Goal: Navigation & Orientation: Go to known website

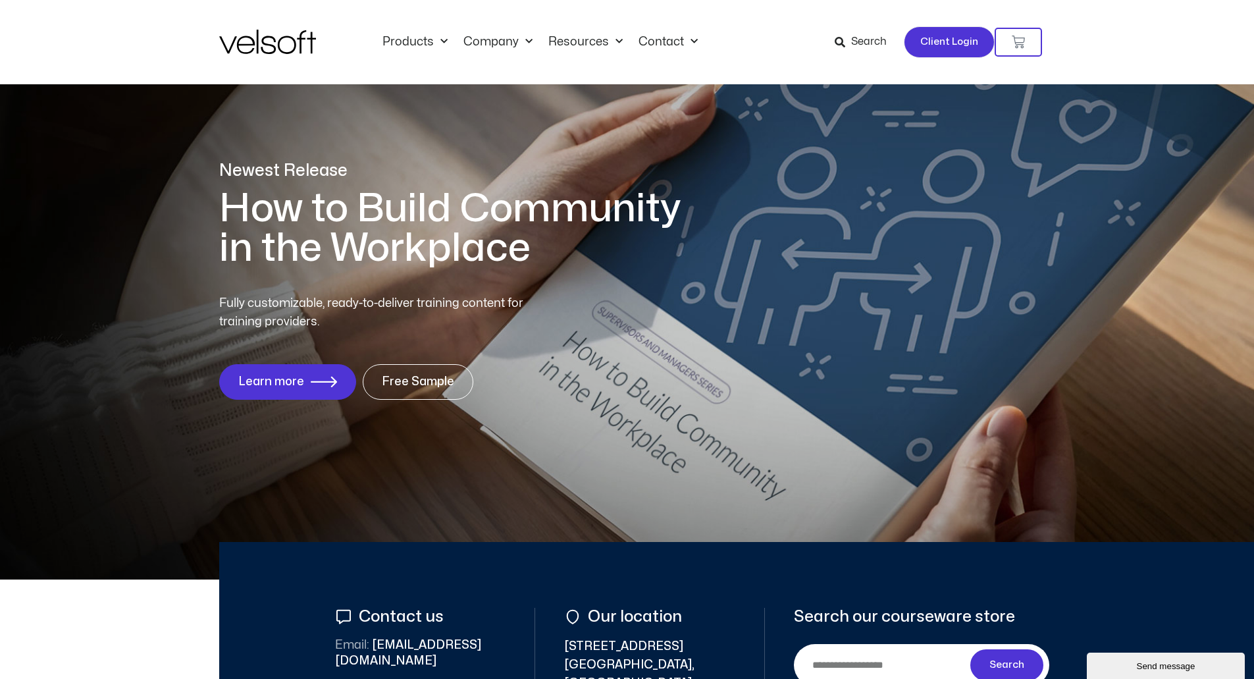
click at [943, 40] on span "Client Login" at bounding box center [949, 42] width 58 height 17
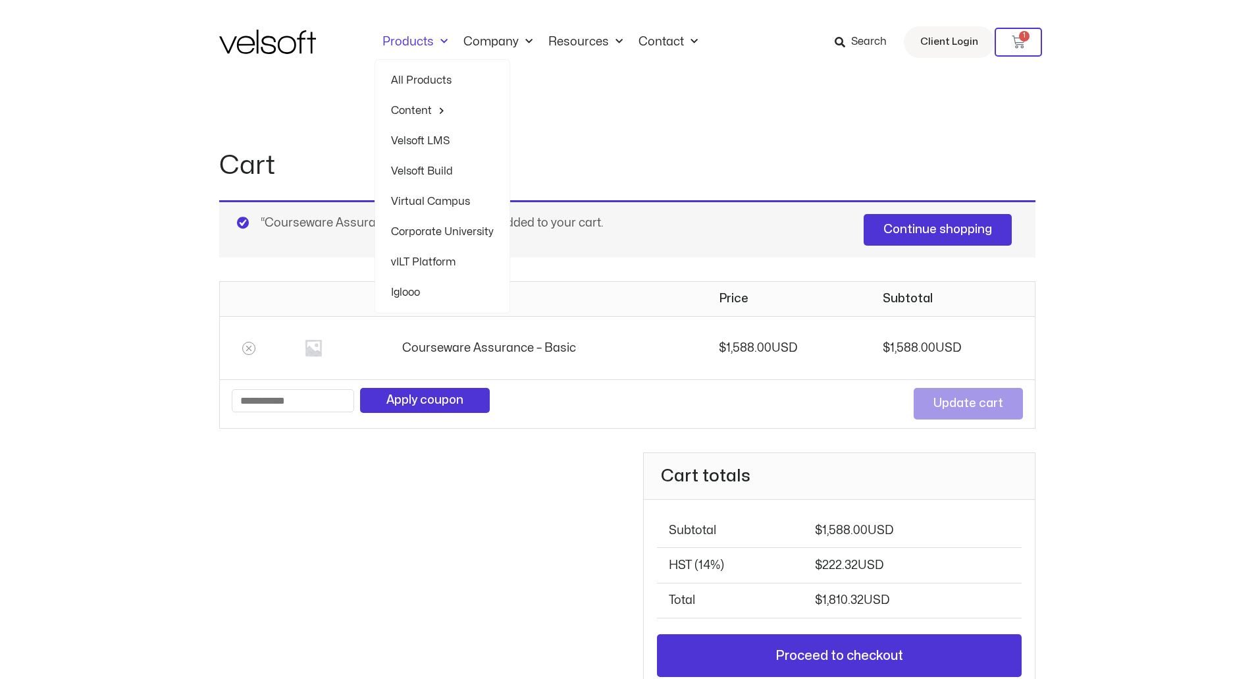
click at [423, 72] on link "All Products" at bounding box center [442, 80] width 103 height 30
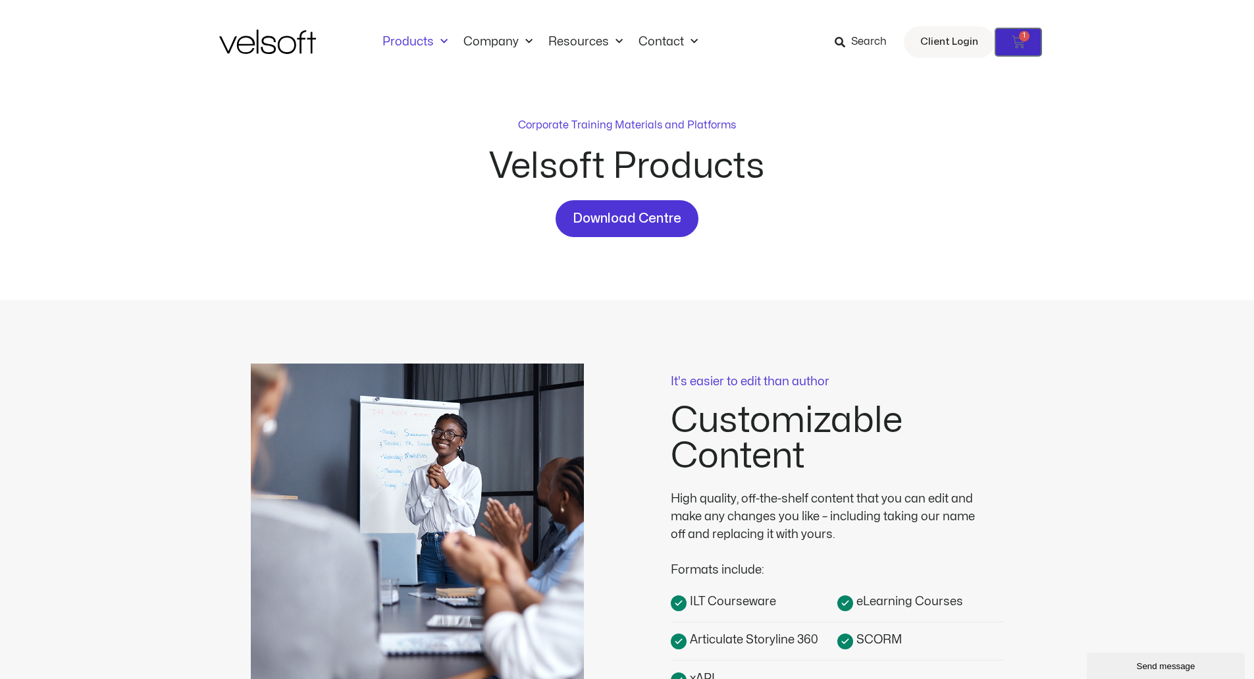
click at [1022, 47] on icon at bounding box center [1018, 42] width 13 height 13
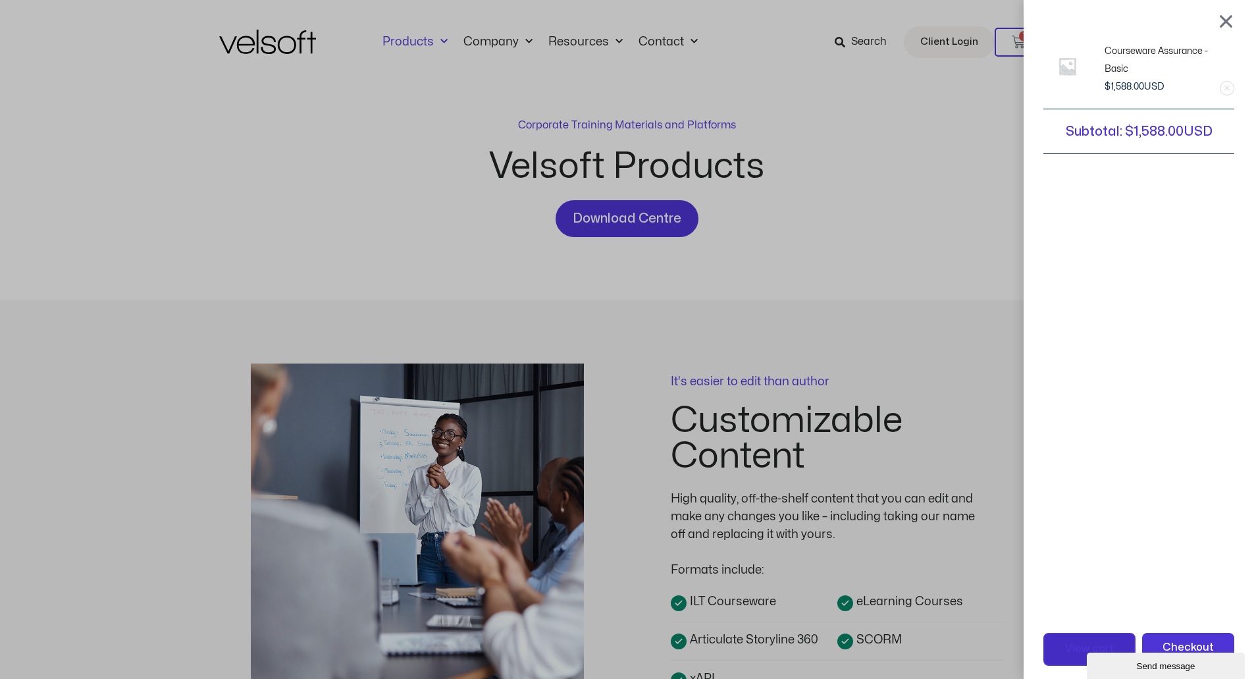
click at [1070, 644] on link "View cart" at bounding box center [1089, 649] width 92 height 33
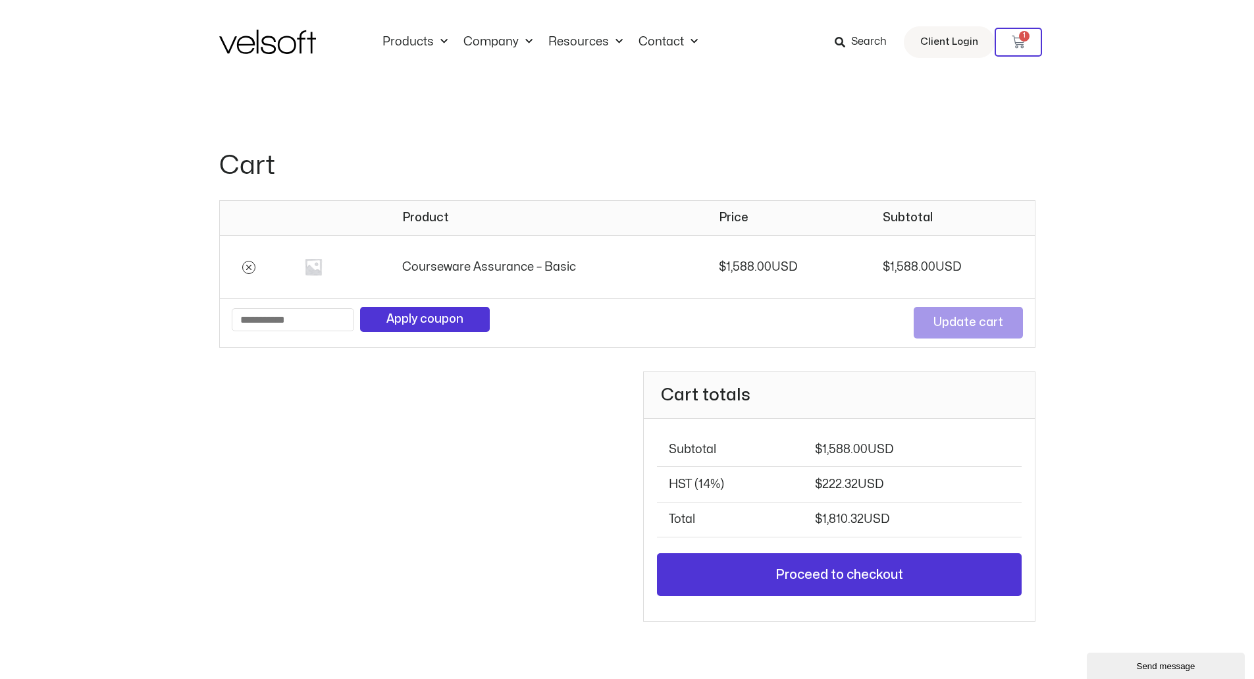
click at [248, 267] on icon "Remove Courseware Assurance - Basic from cart" at bounding box center [248, 267] width 9 height 9
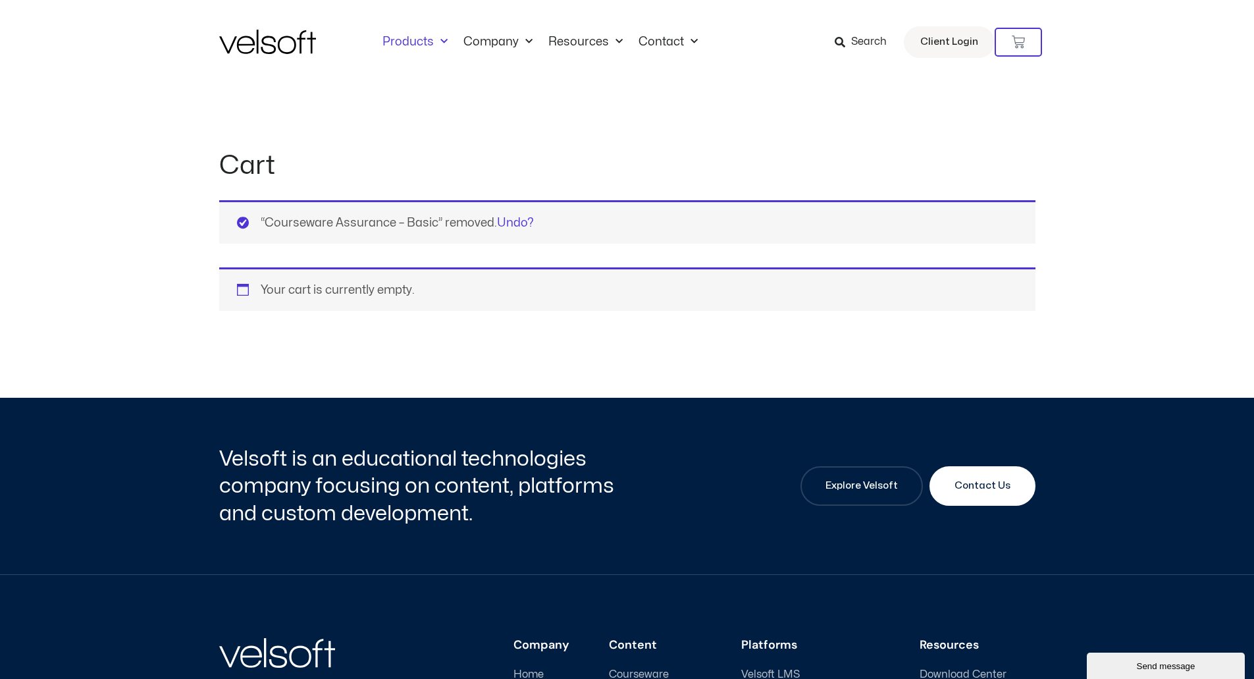
click at [419, 38] on link "Products" at bounding box center [415, 42] width 81 height 14
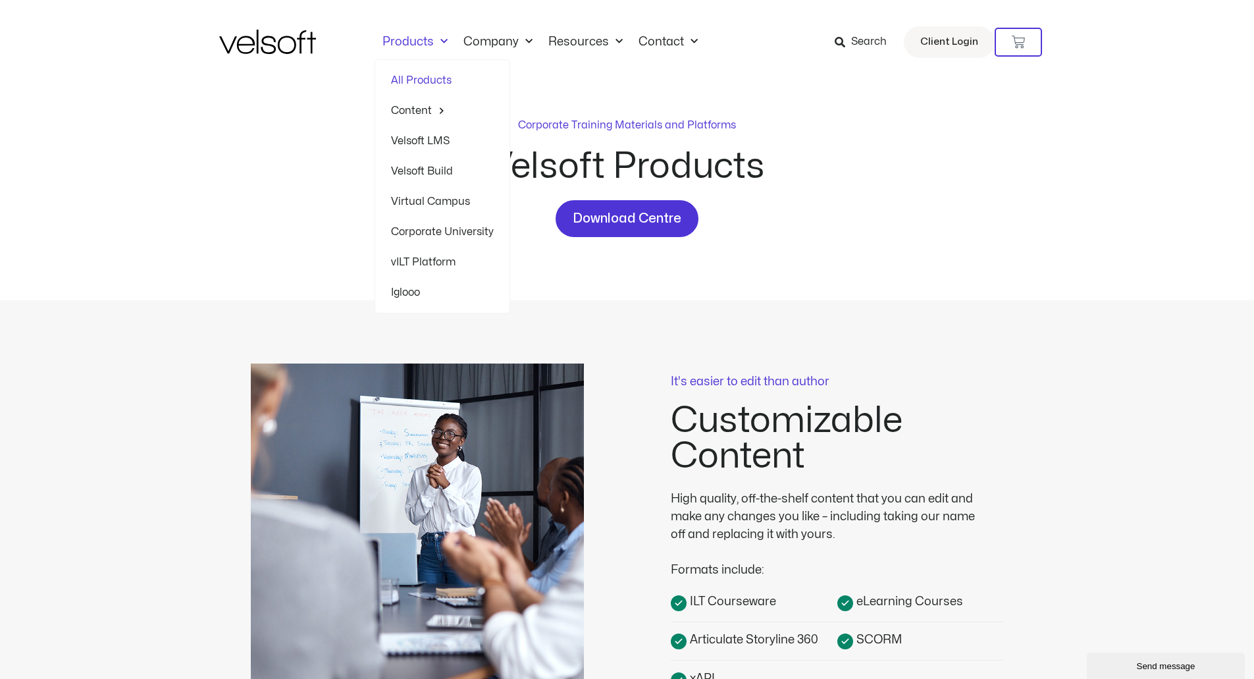
click at [440, 42] on span "Menu" at bounding box center [441, 42] width 14 height 22
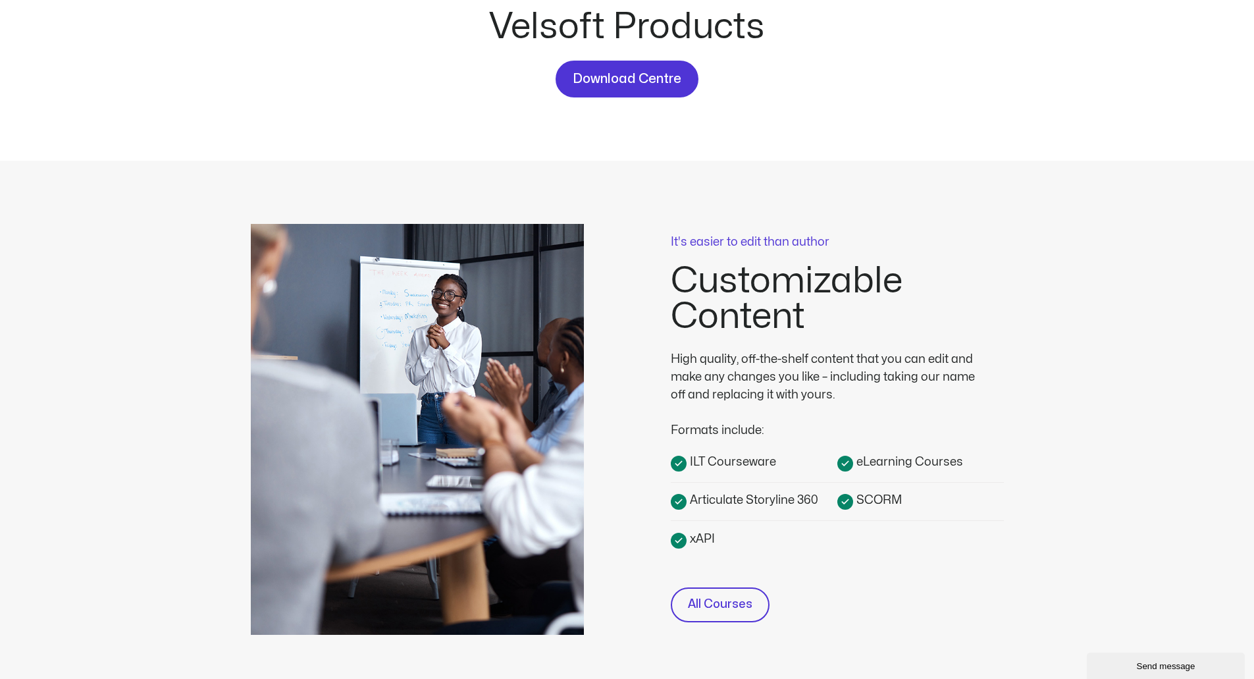
scroll to position [263, 0]
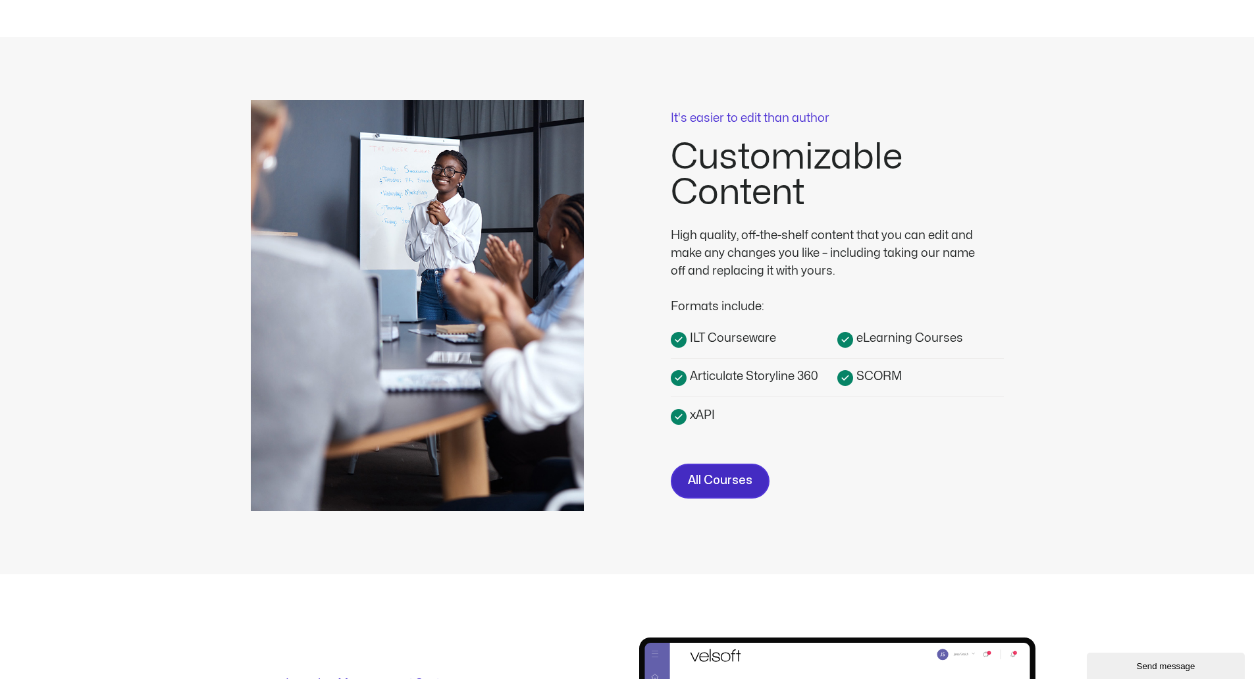
click at [737, 485] on span "All Courses" at bounding box center [720, 480] width 65 height 19
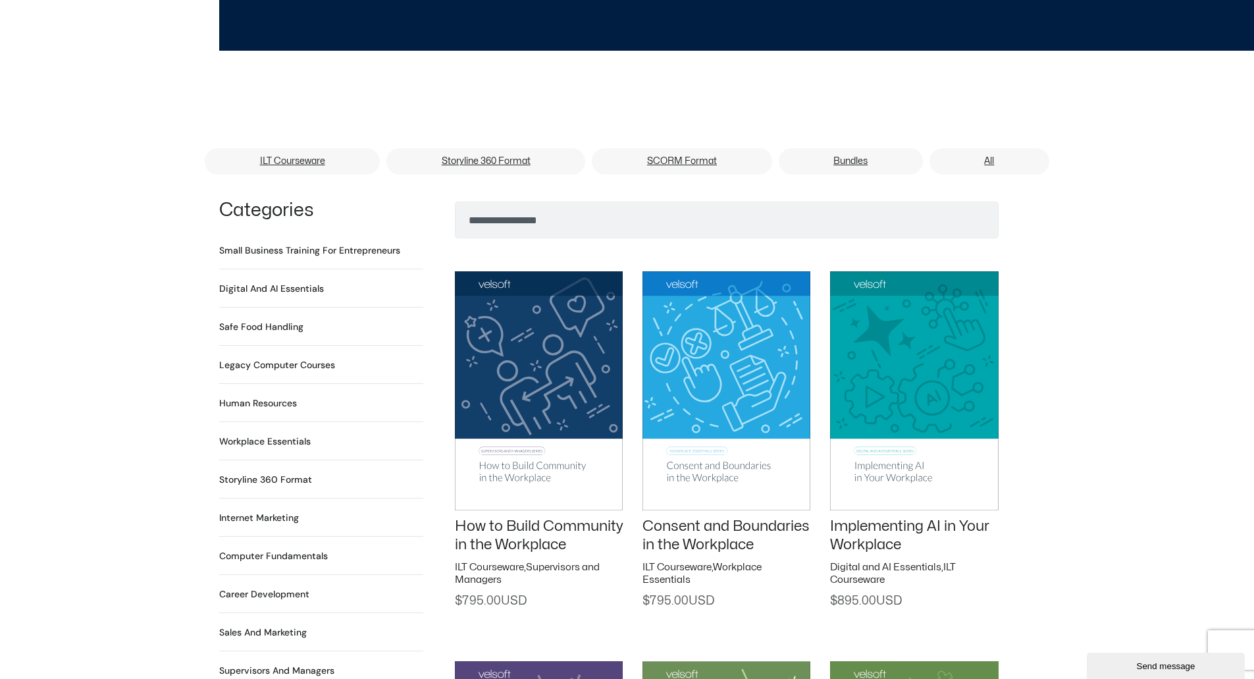
scroll to position [724, 0]
